Goal: Information Seeking & Learning: Check status

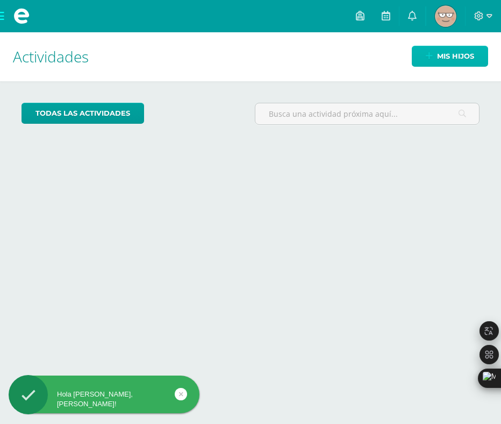
click at [446, 63] on span "Mis hijos" at bounding box center [455, 56] width 37 height 20
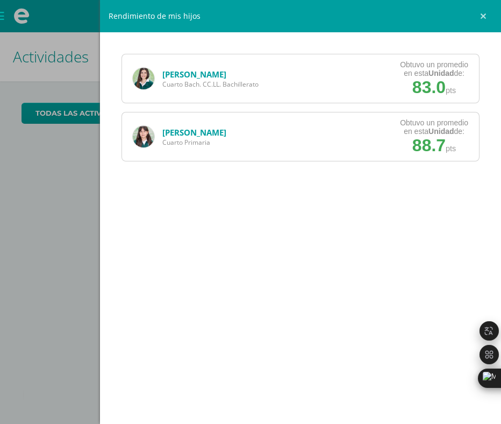
click at [188, 67] on div "Natalia Maldonado Cuarto Bach. CC.LL. Bachillerato" at bounding box center [195, 78] width 147 height 48
click at [188, 70] on link "[PERSON_NAME]" at bounding box center [194, 74] width 64 height 11
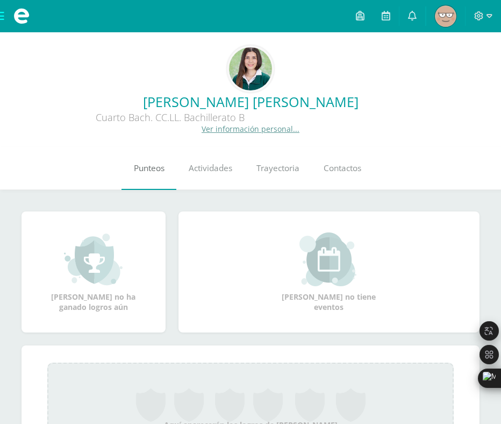
click at [141, 184] on link "Punteos" at bounding box center [149, 168] width 55 height 43
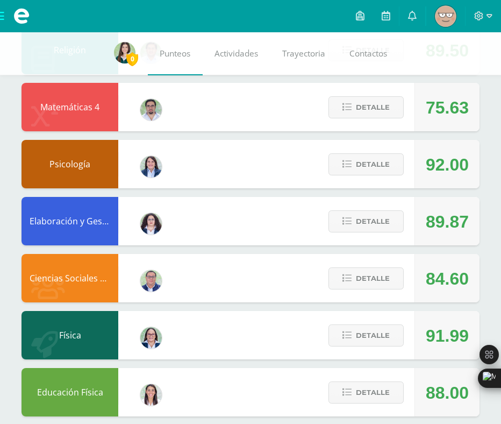
scroll to position [427, 0]
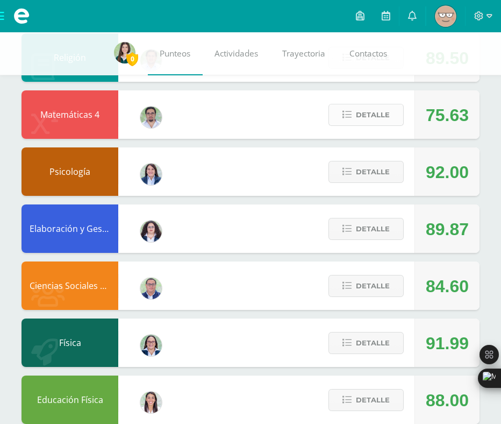
click at [384, 125] on span "Detalle" at bounding box center [373, 115] width 34 height 20
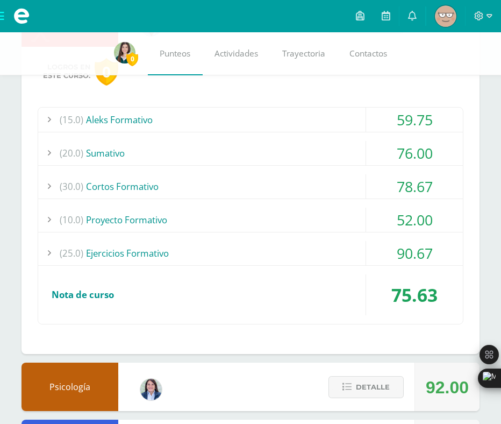
scroll to position [524, 0]
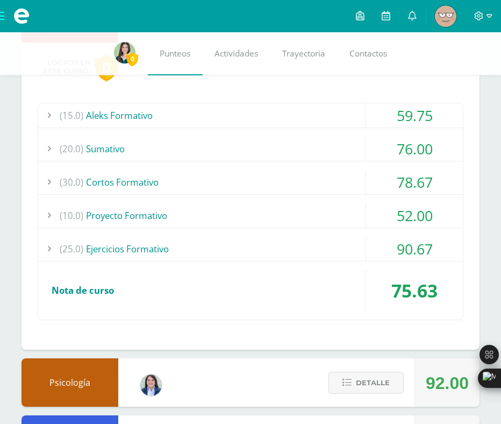
click at [341, 147] on div "(20.0) Sumativo" at bounding box center [250, 149] width 425 height 24
